Goal: Find specific page/section: Find specific page/section

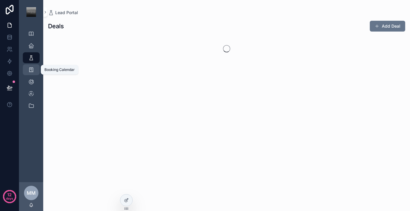
click at [33, 68] on icon "scrollable content" at bounding box center [31, 70] width 6 height 6
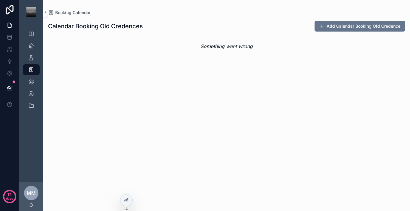
click at [224, 47] on em "Something went wrong" at bounding box center [227, 46] width 52 height 7
click at [238, 46] on em "Something went wrong" at bounding box center [227, 46] width 52 height 7
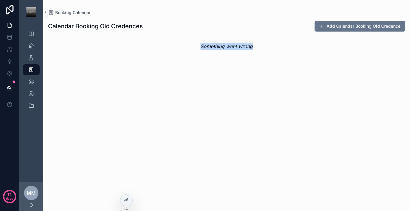
click at [238, 46] on em "Something went wrong" at bounding box center [227, 46] width 52 height 7
click at [239, 47] on em "Something went wrong" at bounding box center [227, 46] width 52 height 7
drag, startPoint x: 224, startPoint y: 48, endPoint x: 228, endPoint y: 47, distance: 3.9
click at [228, 47] on em "Something went wrong" at bounding box center [227, 46] width 52 height 7
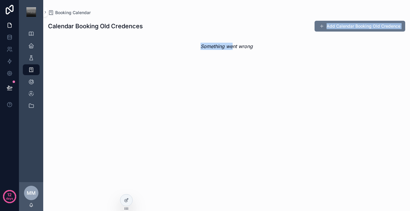
click at [147, 27] on div "Calendar Booking Old Credences Add Calendar Booking Old Credence" at bounding box center [226, 25] width 357 height 11
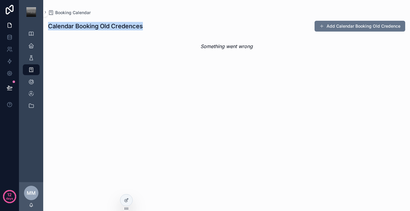
drag, startPoint x: 49, startPoint y: 26, endPoint x: 154, endPoint y: 25, distance: 105.1
click at [154, 25] on div "Calendar Booking Old Credences Add Calendar Booking Old Credence" at bounding box center [226, 25] width 357 height 11
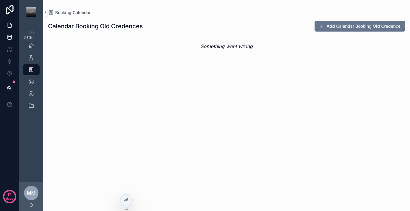
click at [12, 39] on icon at bounding box center [10, 37] width 6 height 6
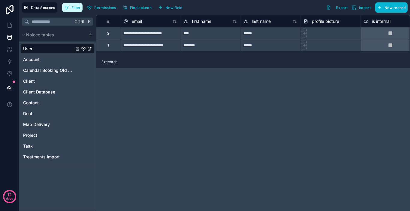
click at [81, 10] on button "Filter" at bounding box center [72, 7] width 21 height 9
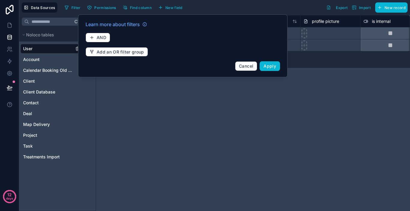
click at [233, 4] on div "Filter Permissions Find column New field Export Import New record" at bounding box center [235, 7] width 346 height 10
